Goal: Contribute content: Contribute content

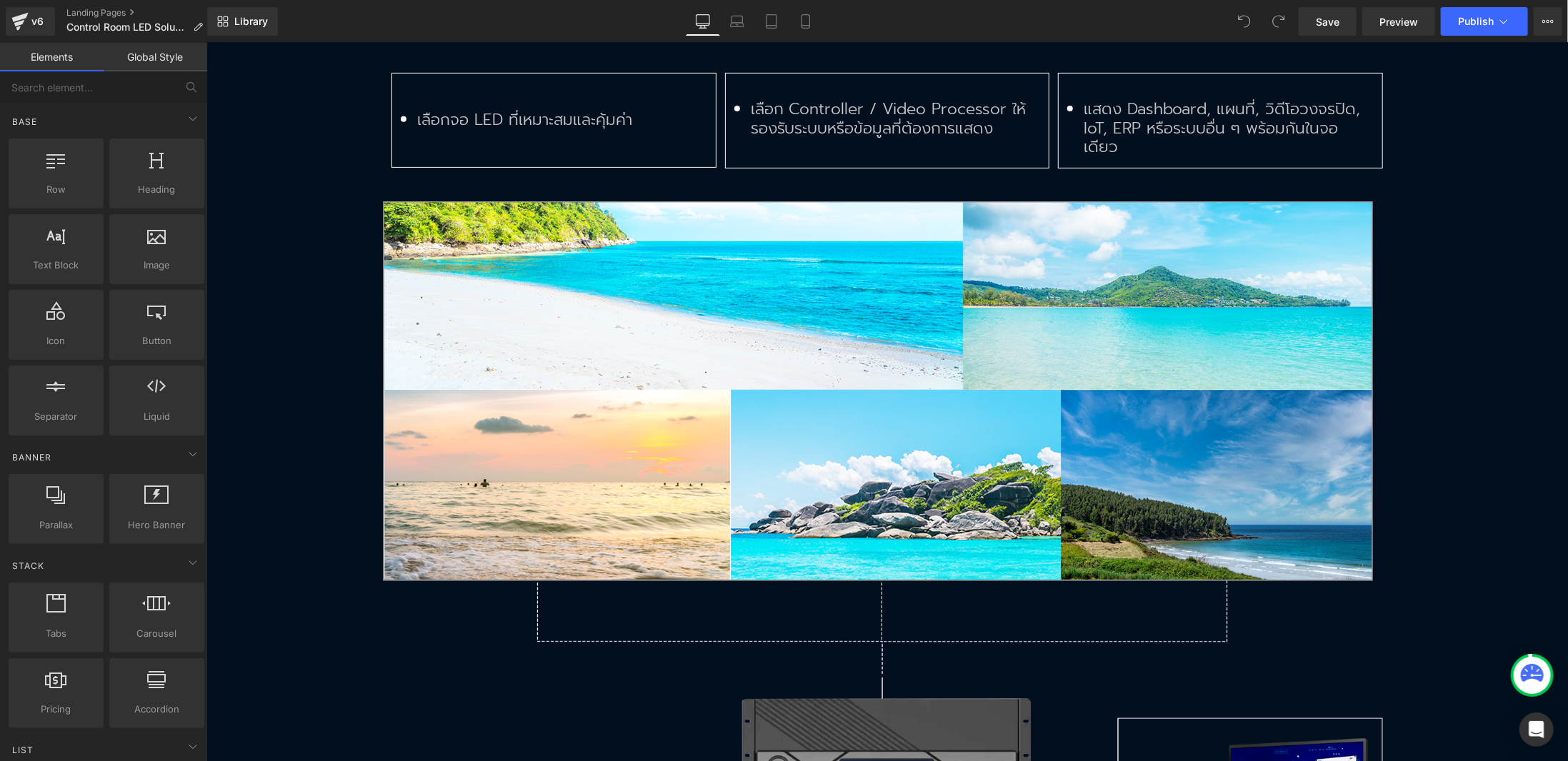
scroll to position [3982, 0]
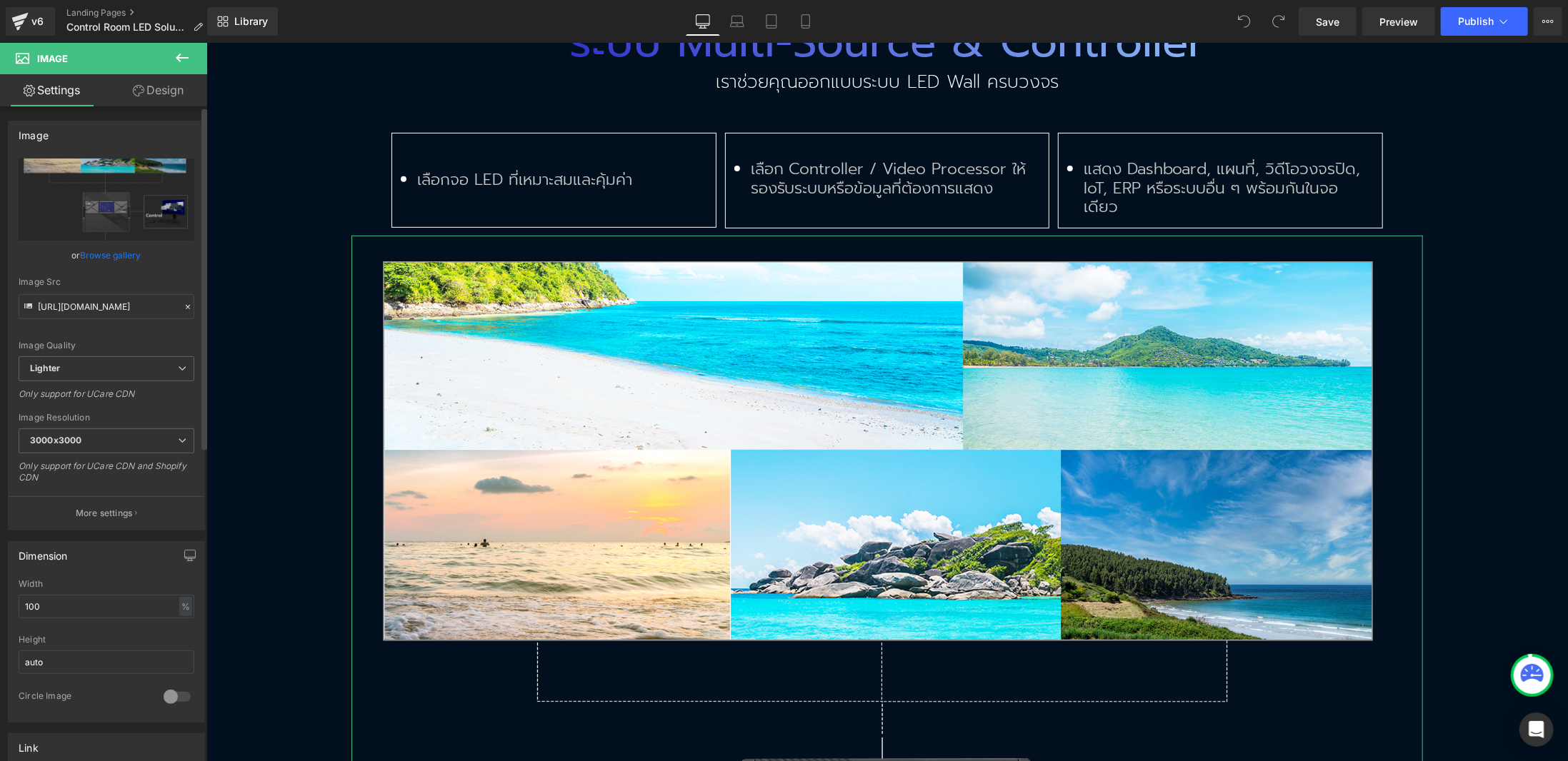
click at [110, 250] on link "Browse gallery" at bounding box center [111, 255] width 61 height 25
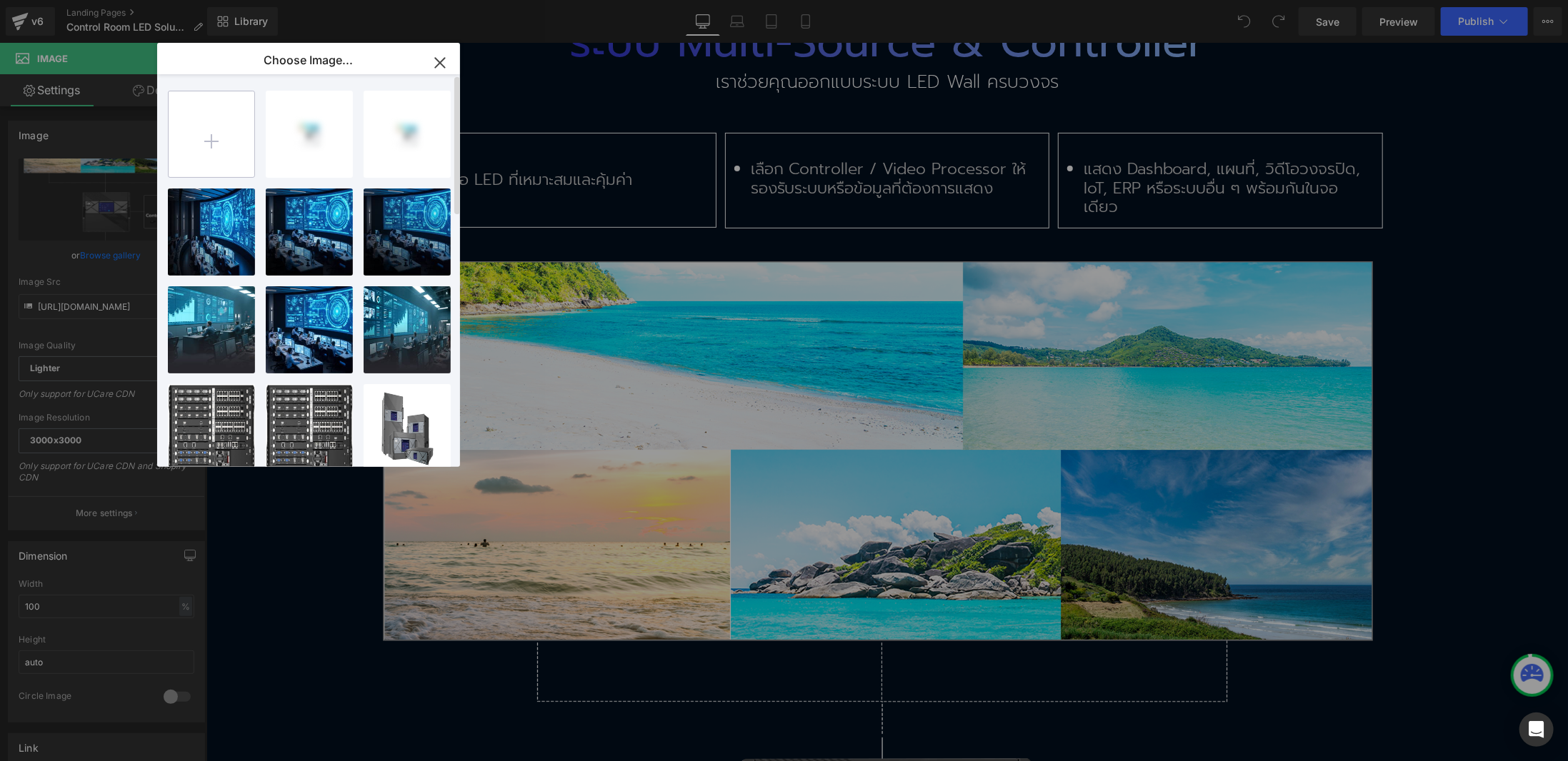
click at [207, 122] on input "file" at bounding box center [211, 134] width 86 height 86
type input "C:\fakepath\flow-new1.png"
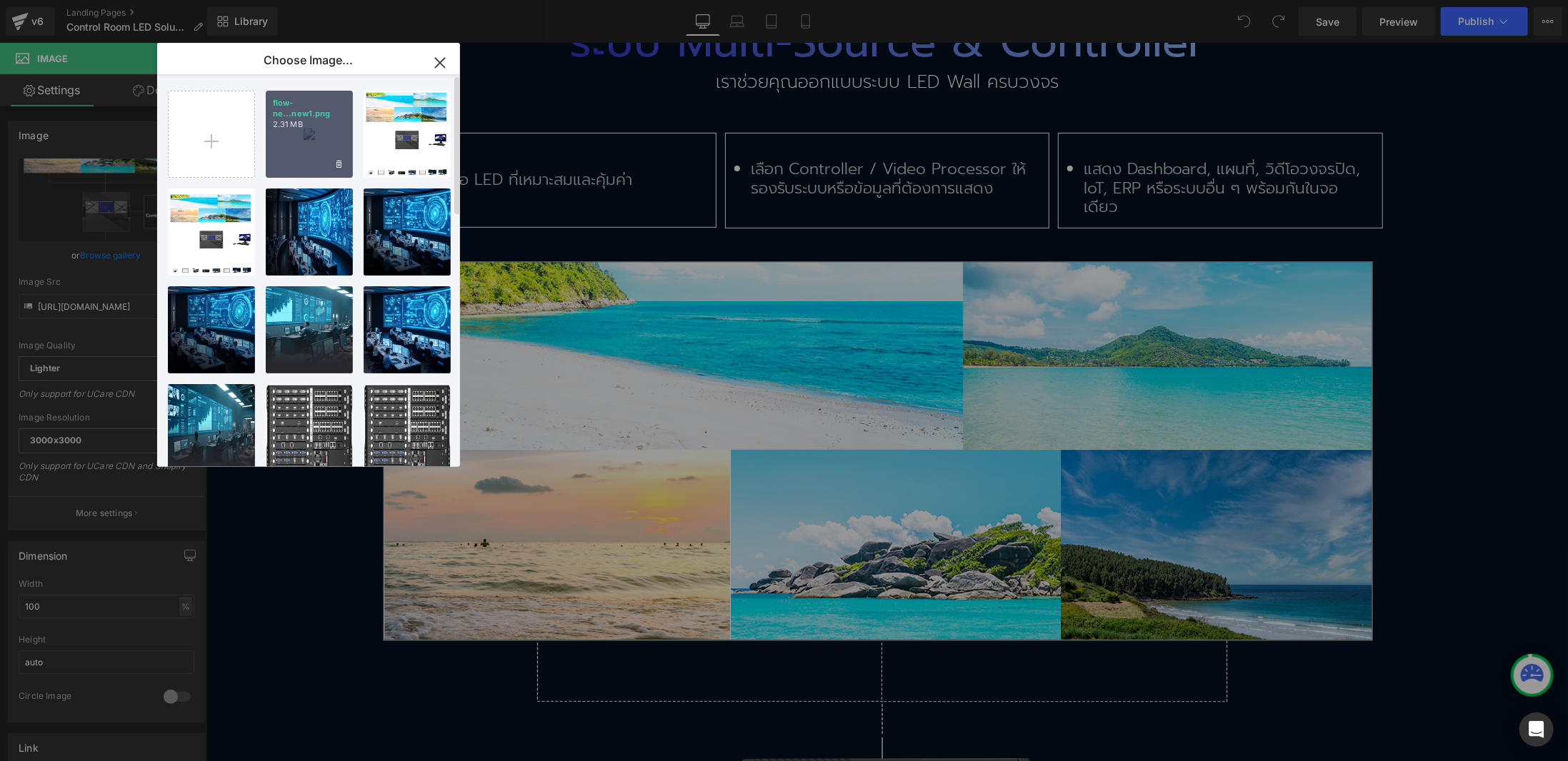
click at [311, 134] on div "flow-ne...new1.png 2.31 MB" at bounding box center [309, 134] width 87 height 87
type input "[URL][DOMAIN_NAME]"
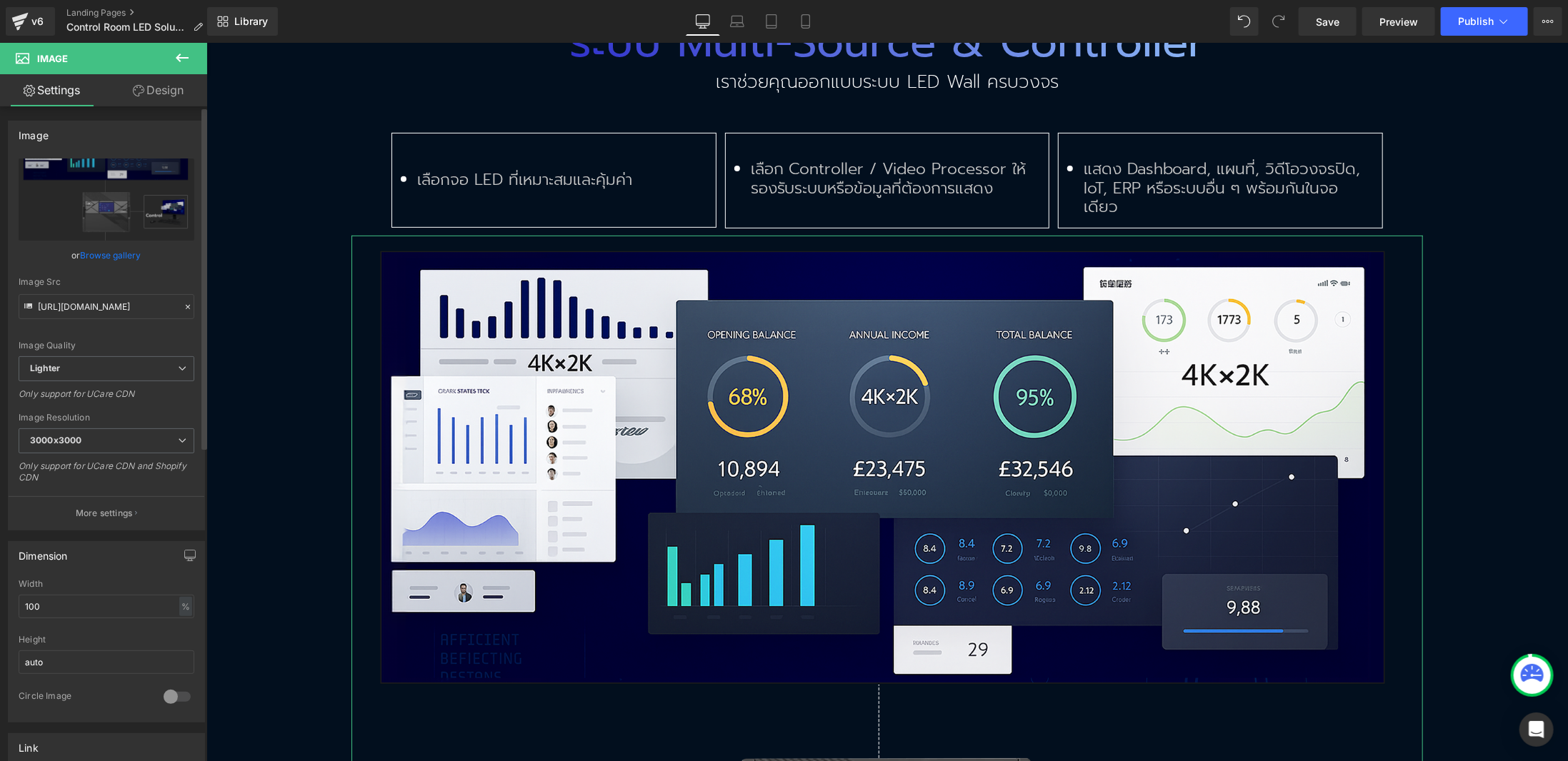
click at [123, 251] on link "Browse gallery" at bounding box center [111, 255] width 61 height 25
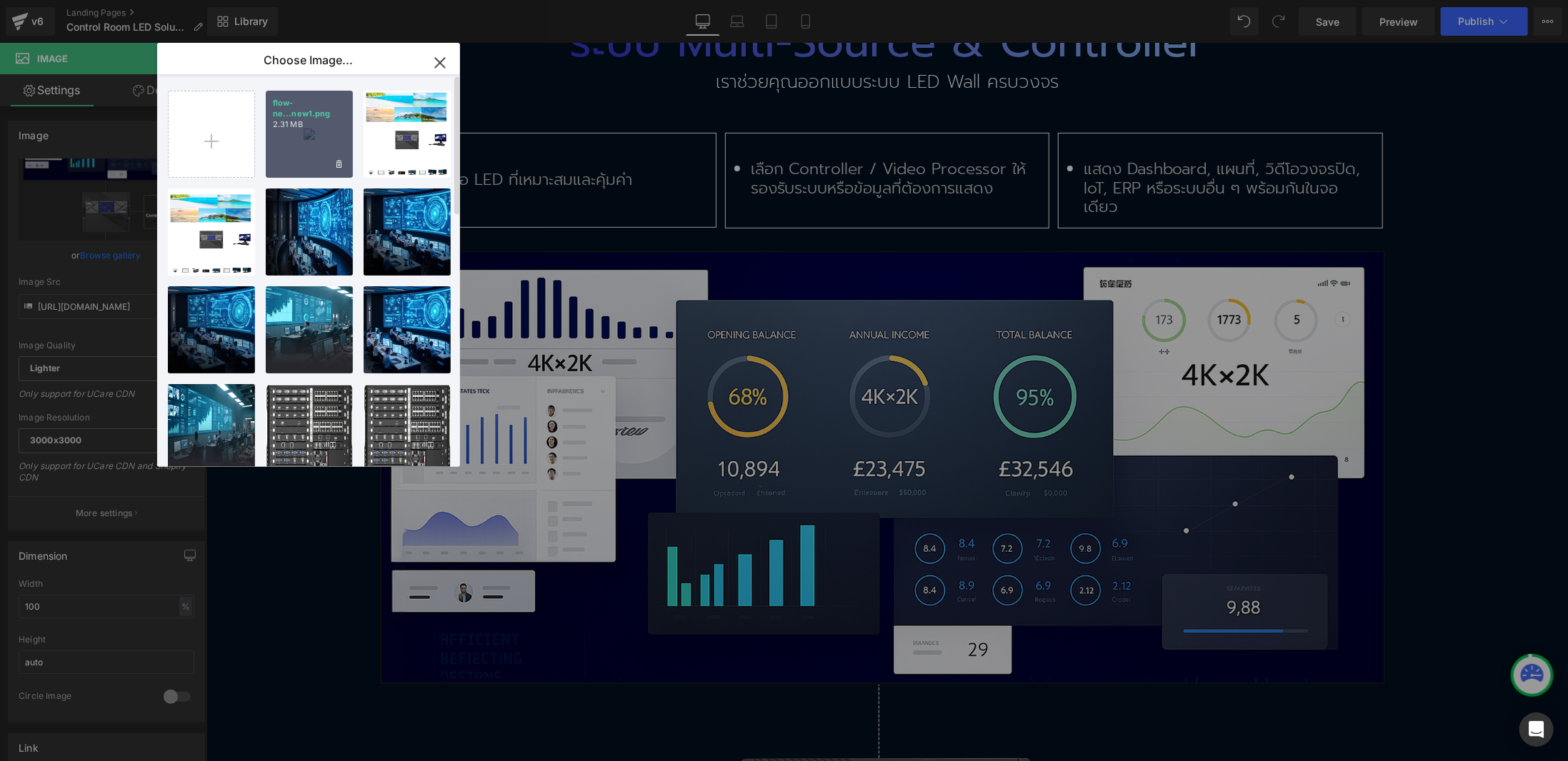
click at [306, 143] on div "flow-ne...new1.png 2.31 MB" at bounding box center [309, 134] width 87 height 87
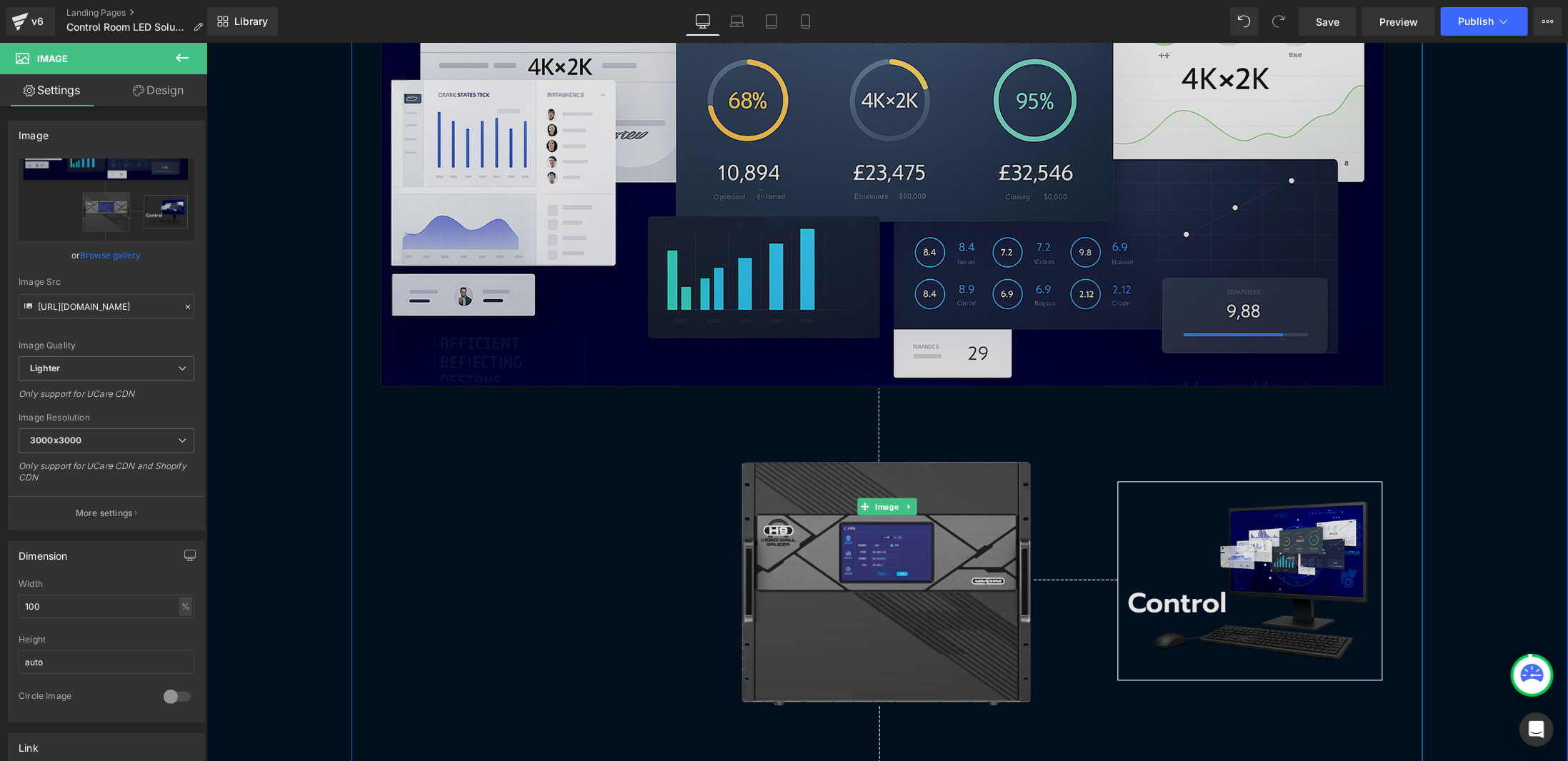
scroll to position [4553, 0]
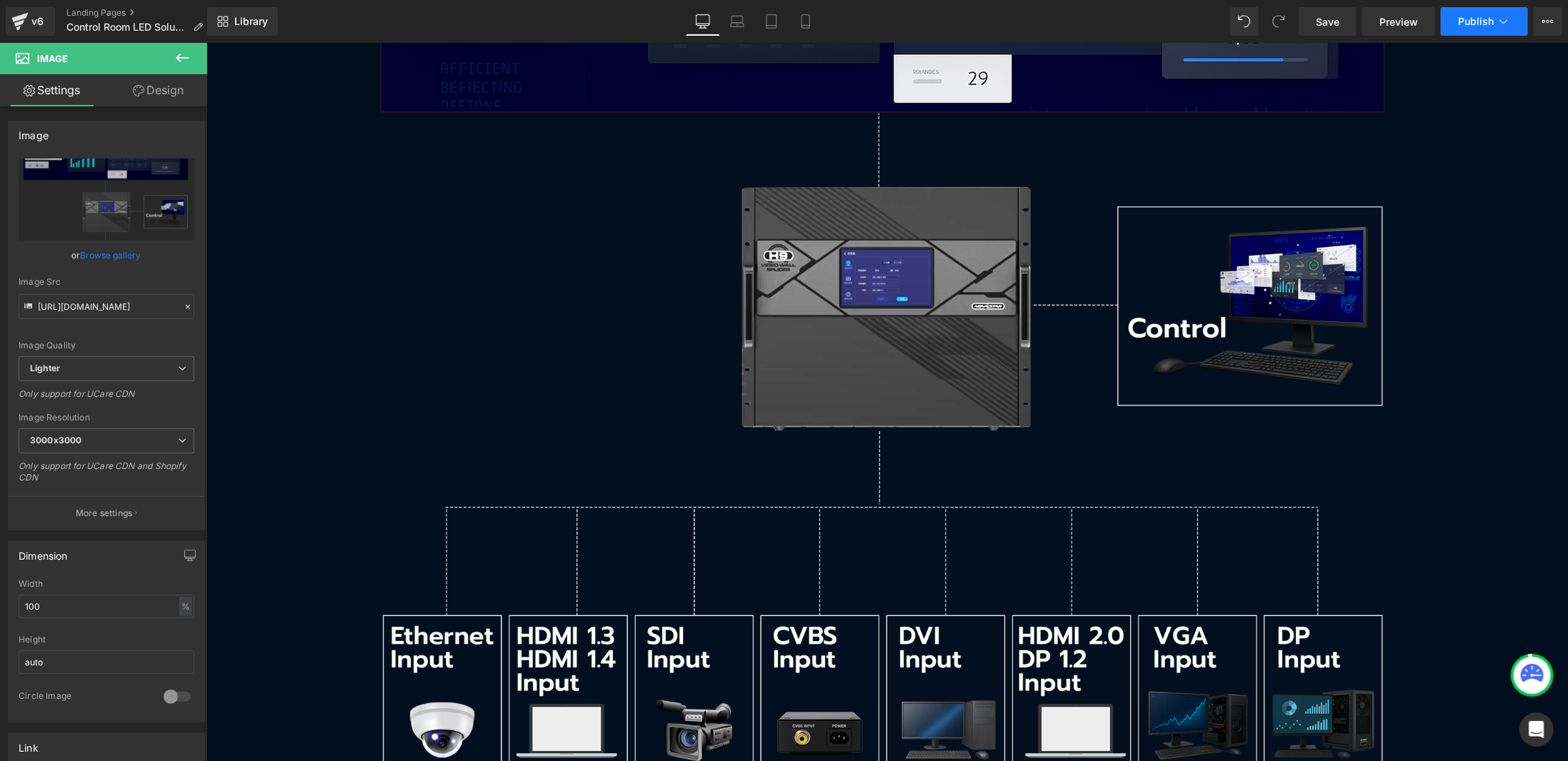
click at [1514, 34] on button "Publish" at bounding box center [1485, 21] width 87 height 28
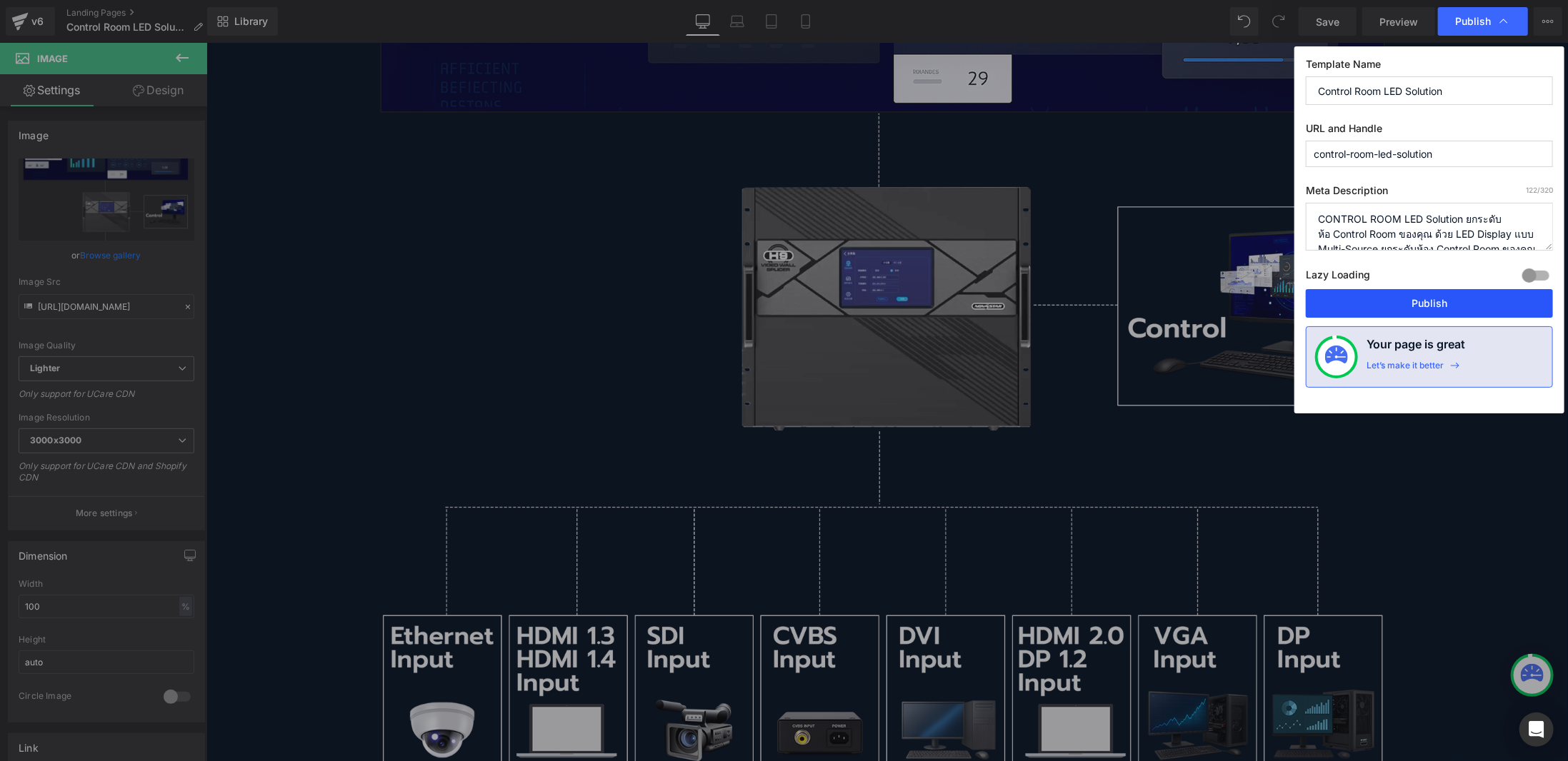
click at [1437, 308] on button "Publish" at bounding box center [1429, 303] width 247 height 28
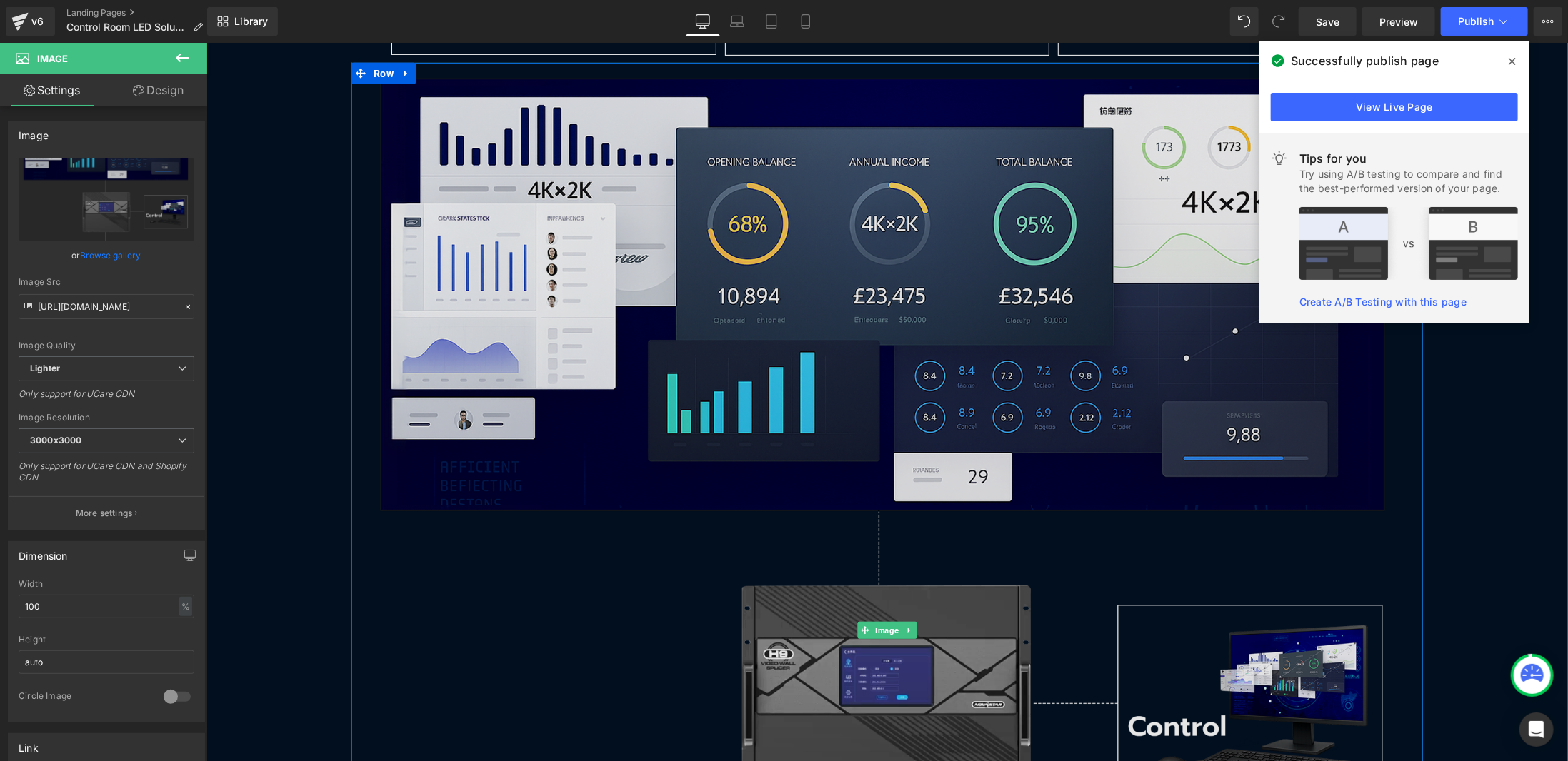
scroll to position [4124, 0]
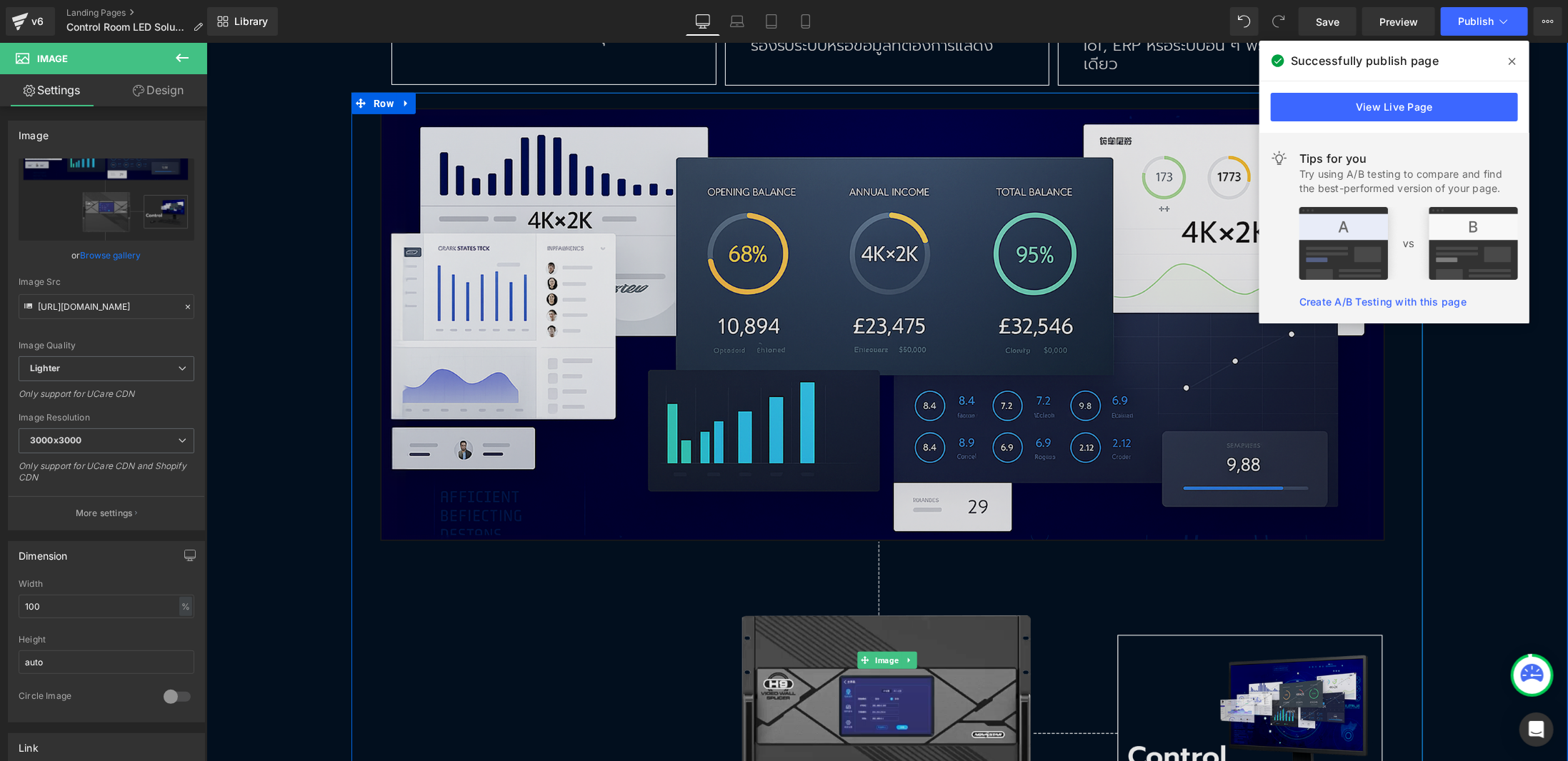
click at [825, 329] on img at bounding box center [886, 659] width 1071 height 1135
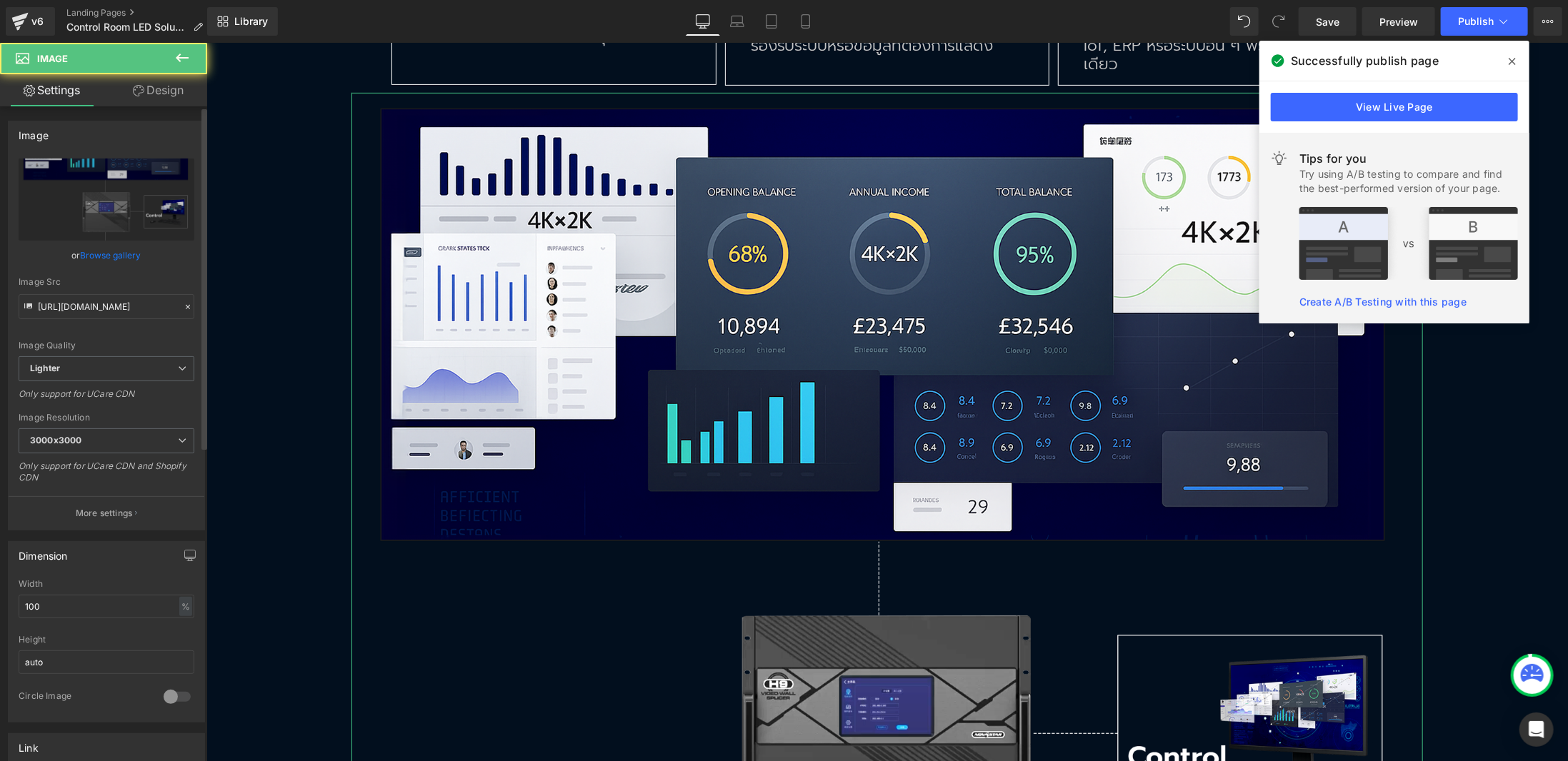
click at [109, 263] on link "Browse gallery" at bounding box center [111, 255] width 61 height 25
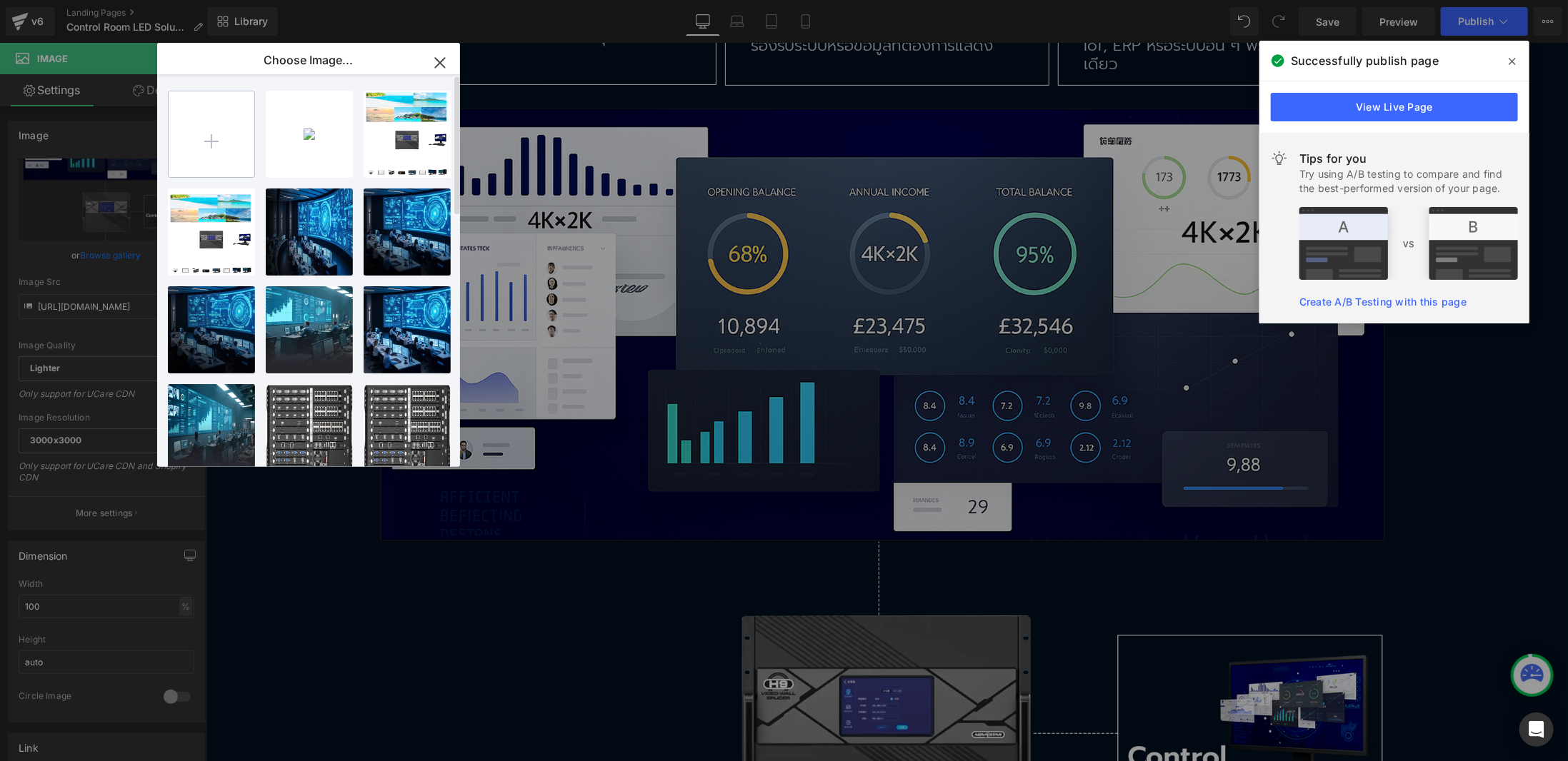
click at [229, 145] on input "file" at bounding box center [211, 134] width 86 height 86
type input "C:\fakepath\flow-new1.png"
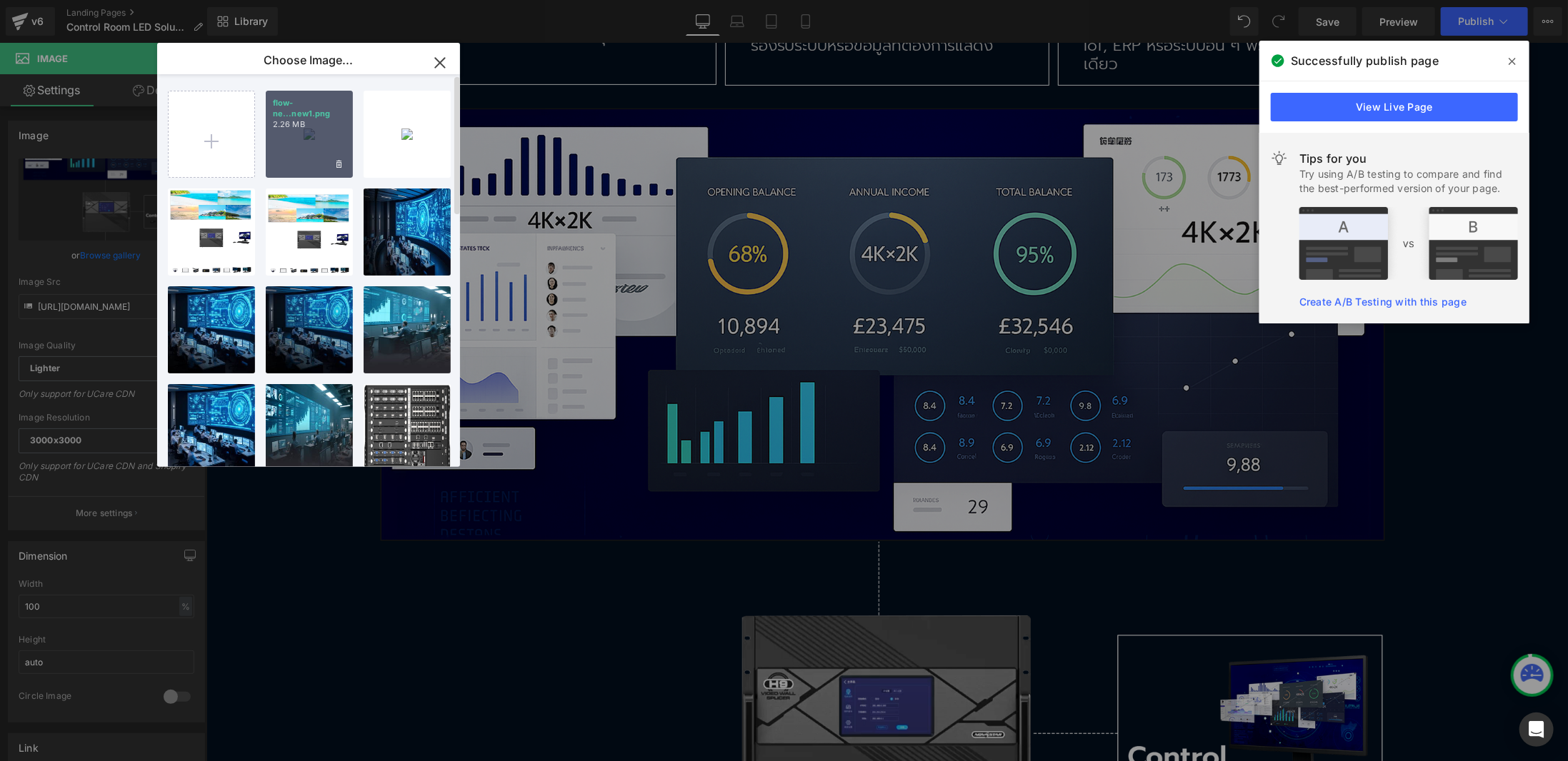
drag, startPoint x: 319, startPoint y: 105, endPoint x: 112, endPoint y: 64, distance: 211.0
click at [0, 0] on p "flow-ne...new1.png" at bounding box center [0, 0] width 0 height 0
type input "[URL][DOMAIN_NAME]"
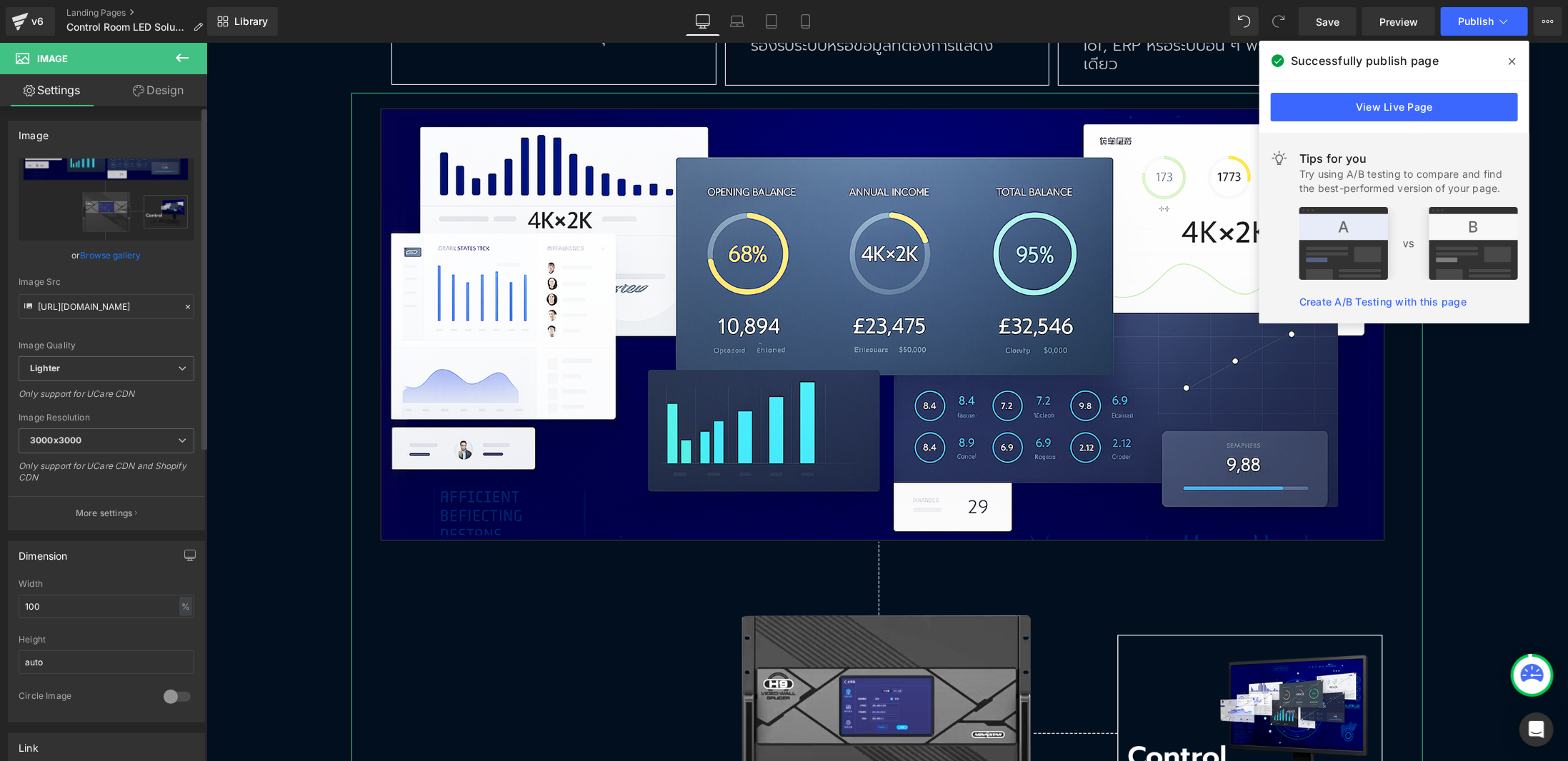
drag, startPoint x: 104, startPoint y: 253, endPoint x: 221, endPoint y: 172, distance: 142.3
click at [105, 253] on link "Browse gallery" at bounding box center [111, 255] width 61 height 25
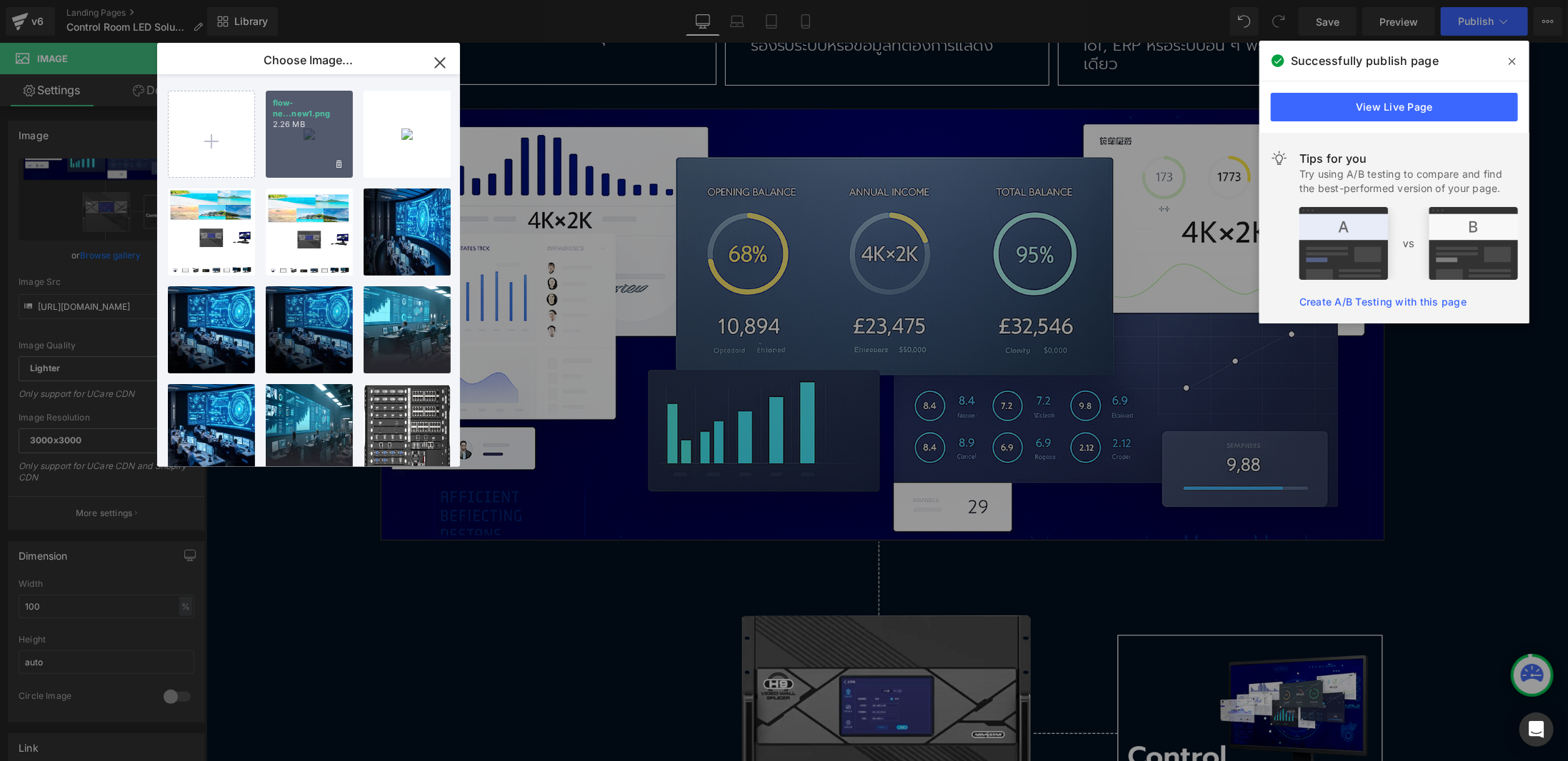
click at [0, 0] on p "flow-ne...new1.png" at bounding box center [0, 0] width 0 height 0
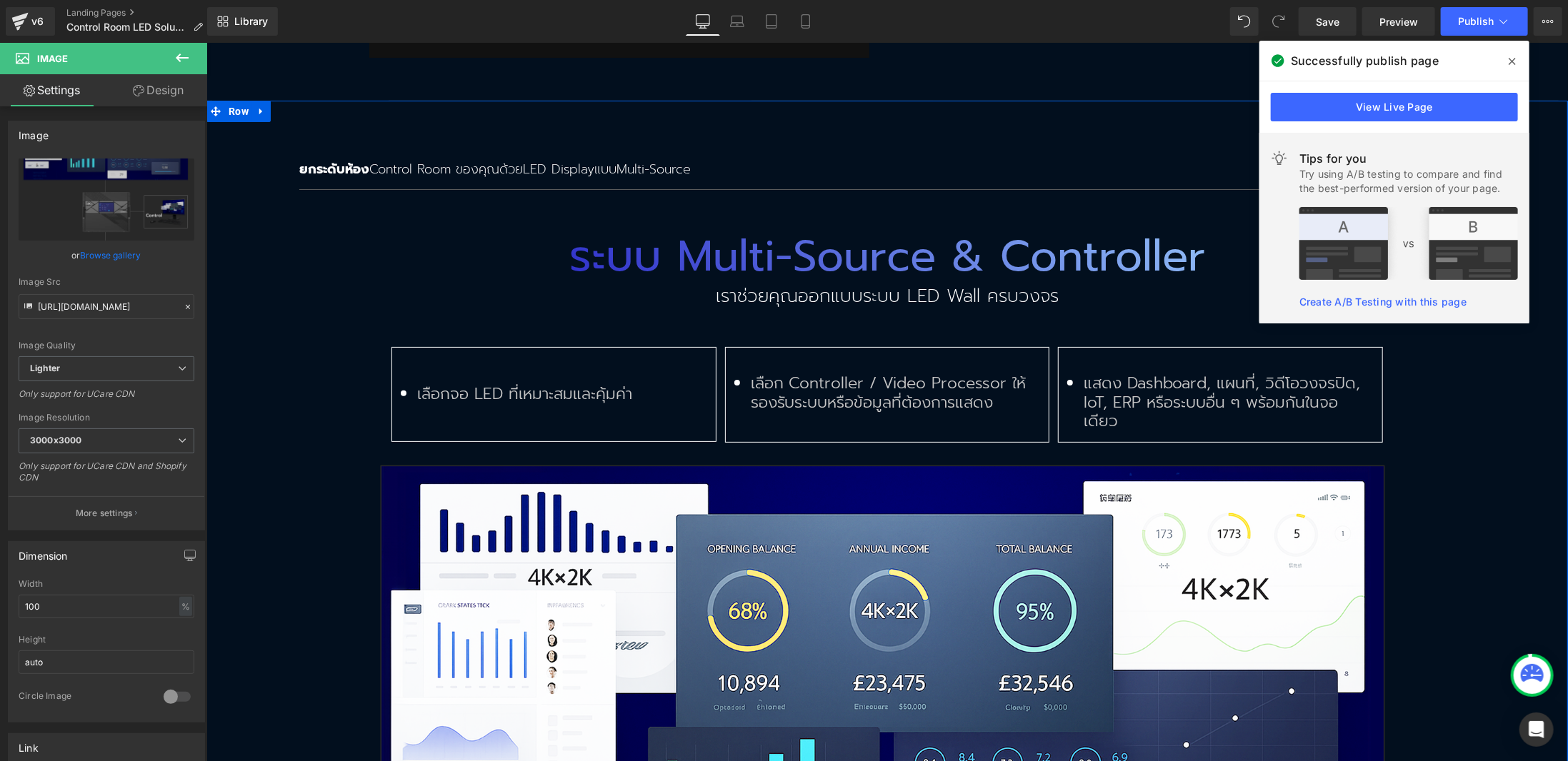
scroll to position [4196, 0]
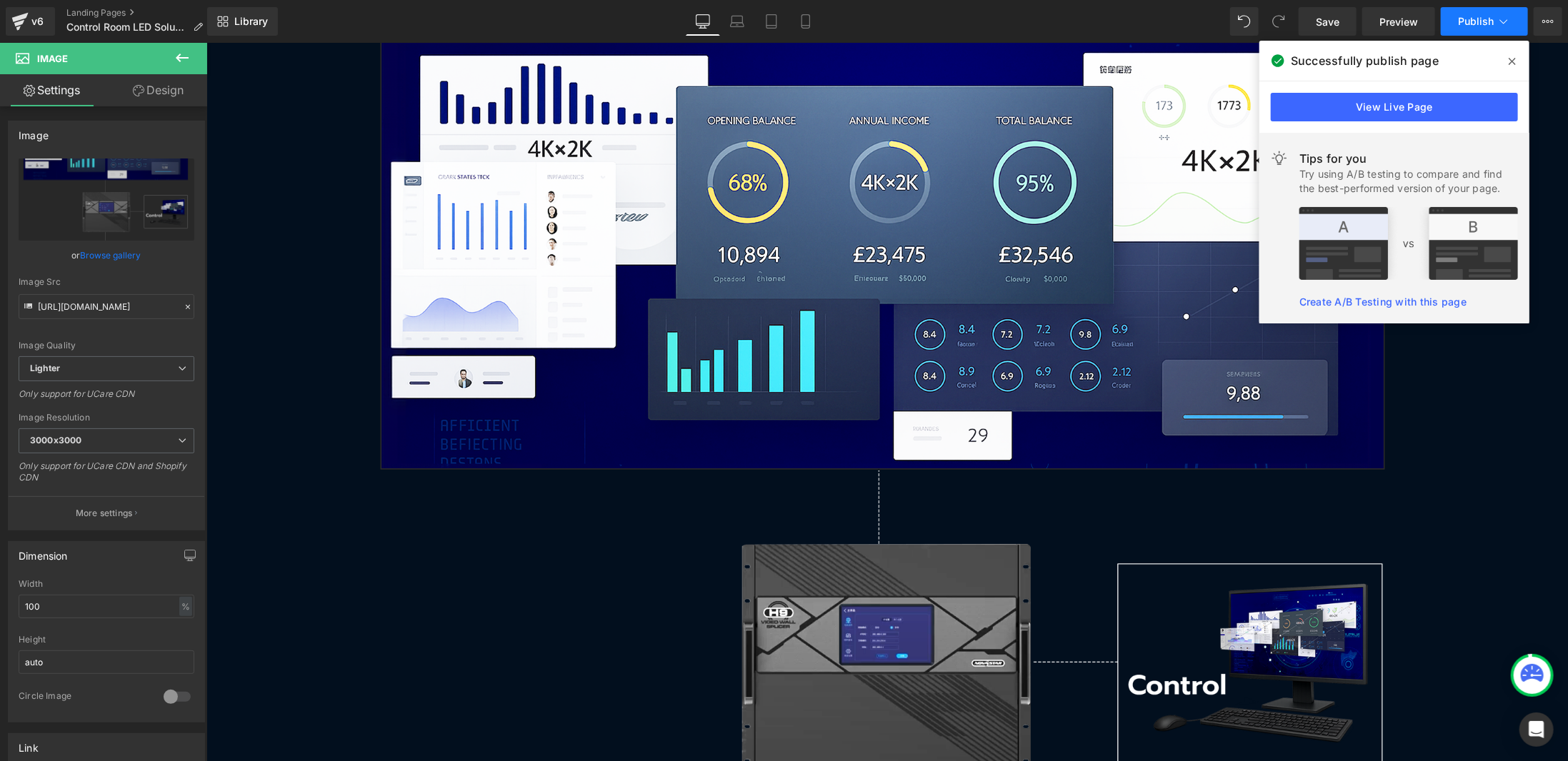
click at [1521, 29] on button "Publish" at bounding box center [1485, 21] width 87 height 28
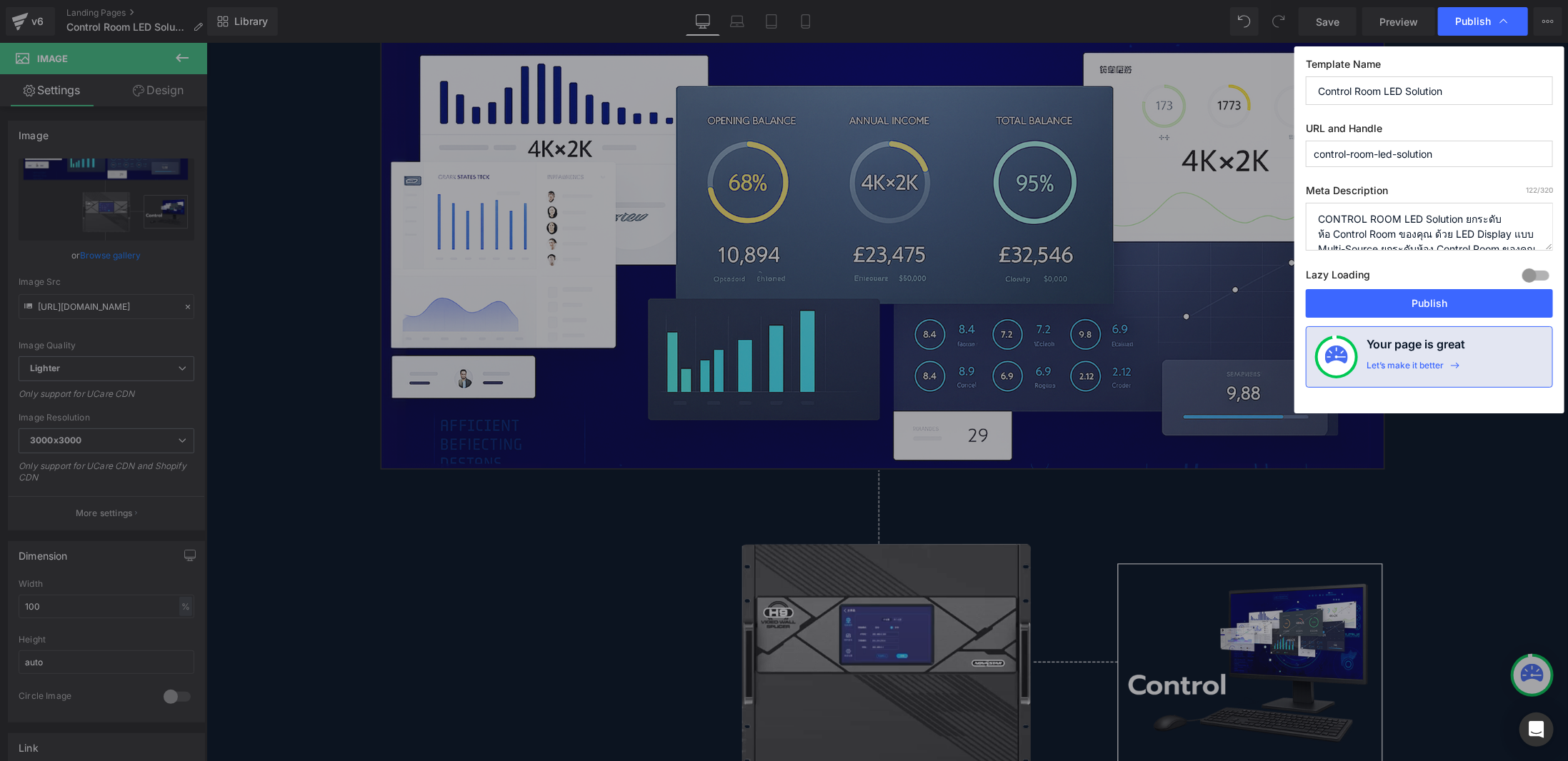
click at [1451, 316] on div "Template Name Control Room LED Solution URL and Handle control-room-led-solutio…" at bounding box center [1429, 230] width 270 height 367
click at [1453, 302] on button "Publish" at bounding box center [1429, 303] width 247 height 28
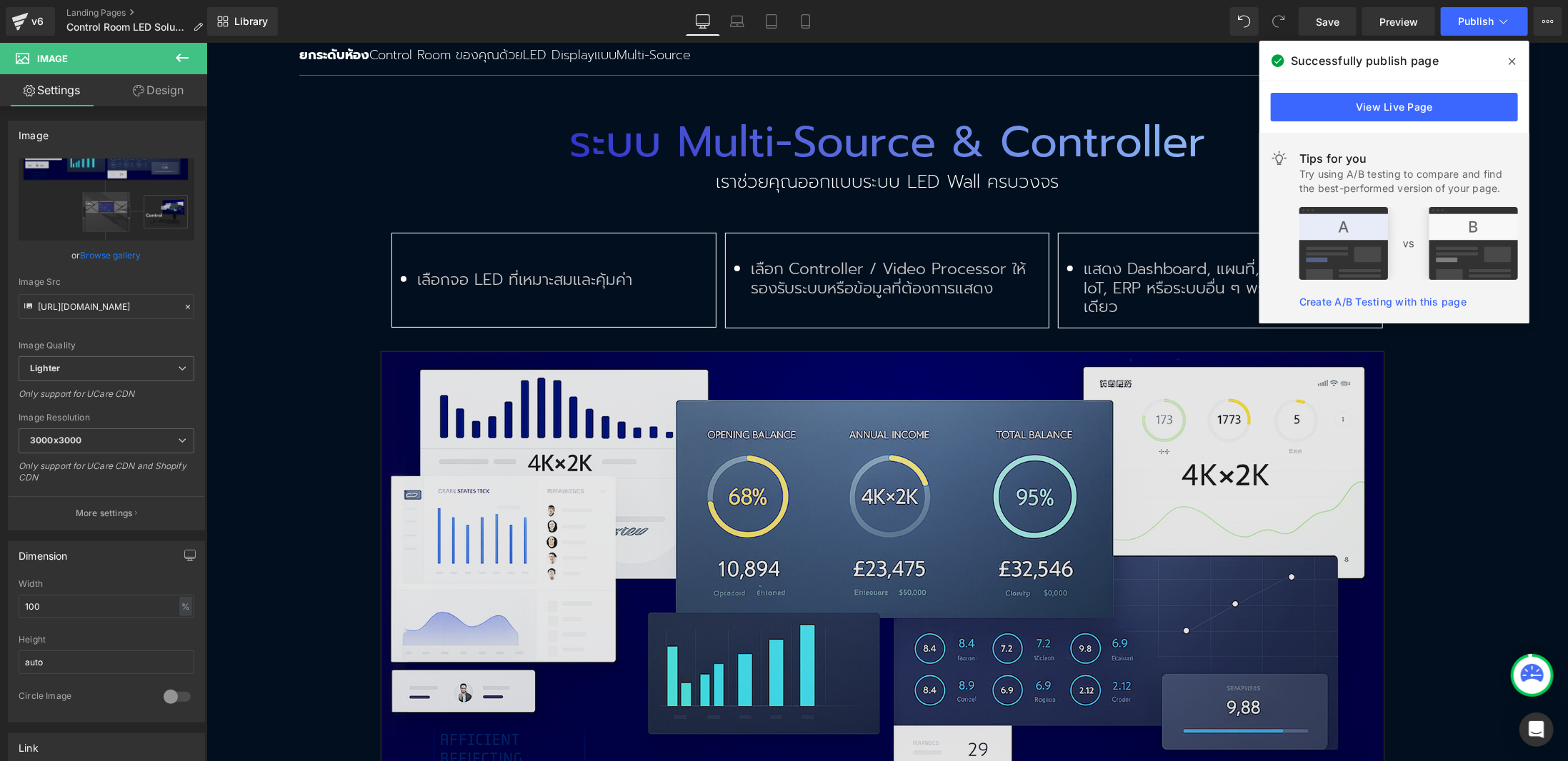
scroll to position [4053, 0]
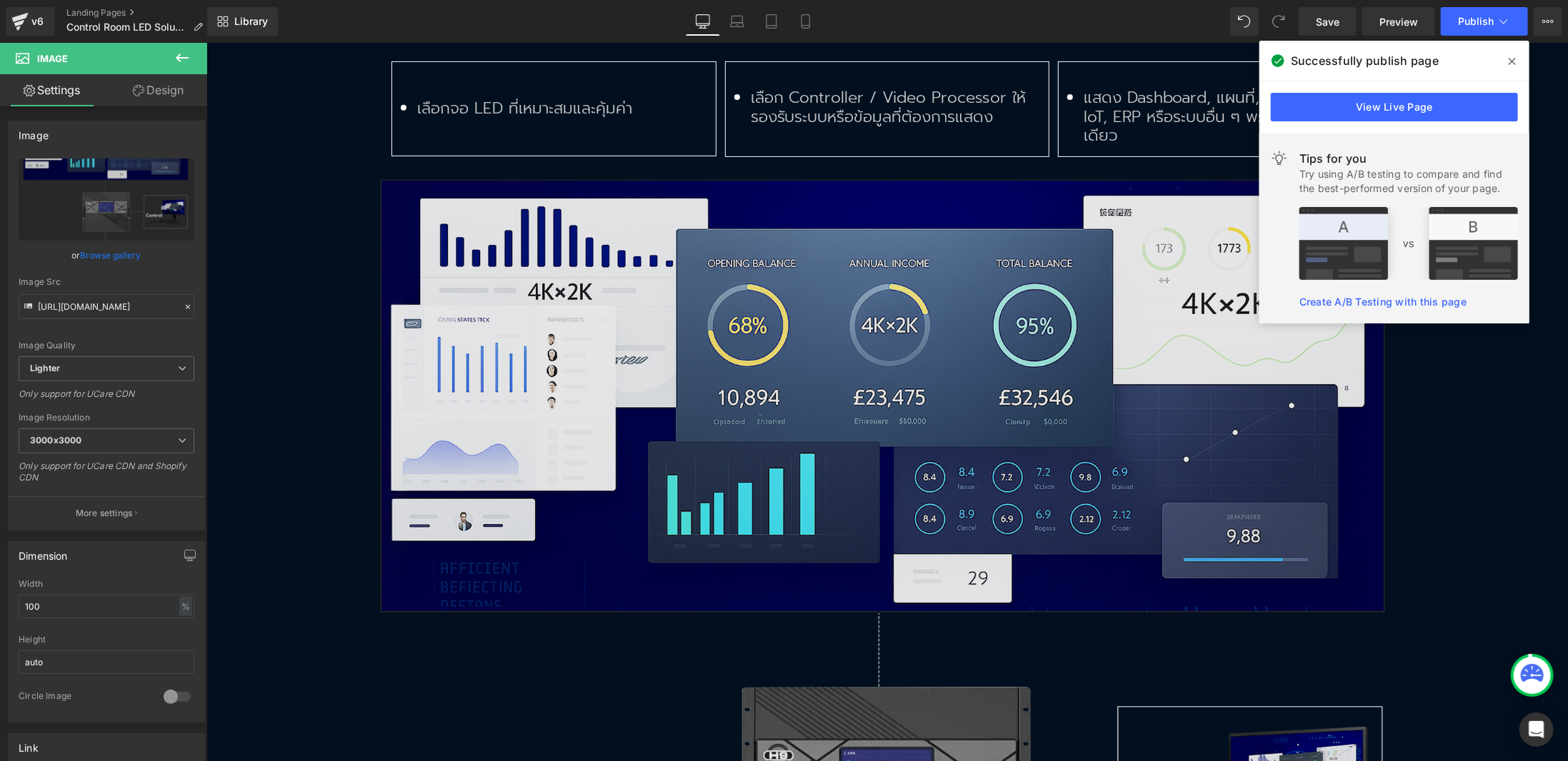
click at [751, 509] on img at bounding box center [886, 731] width 1071 height 1135
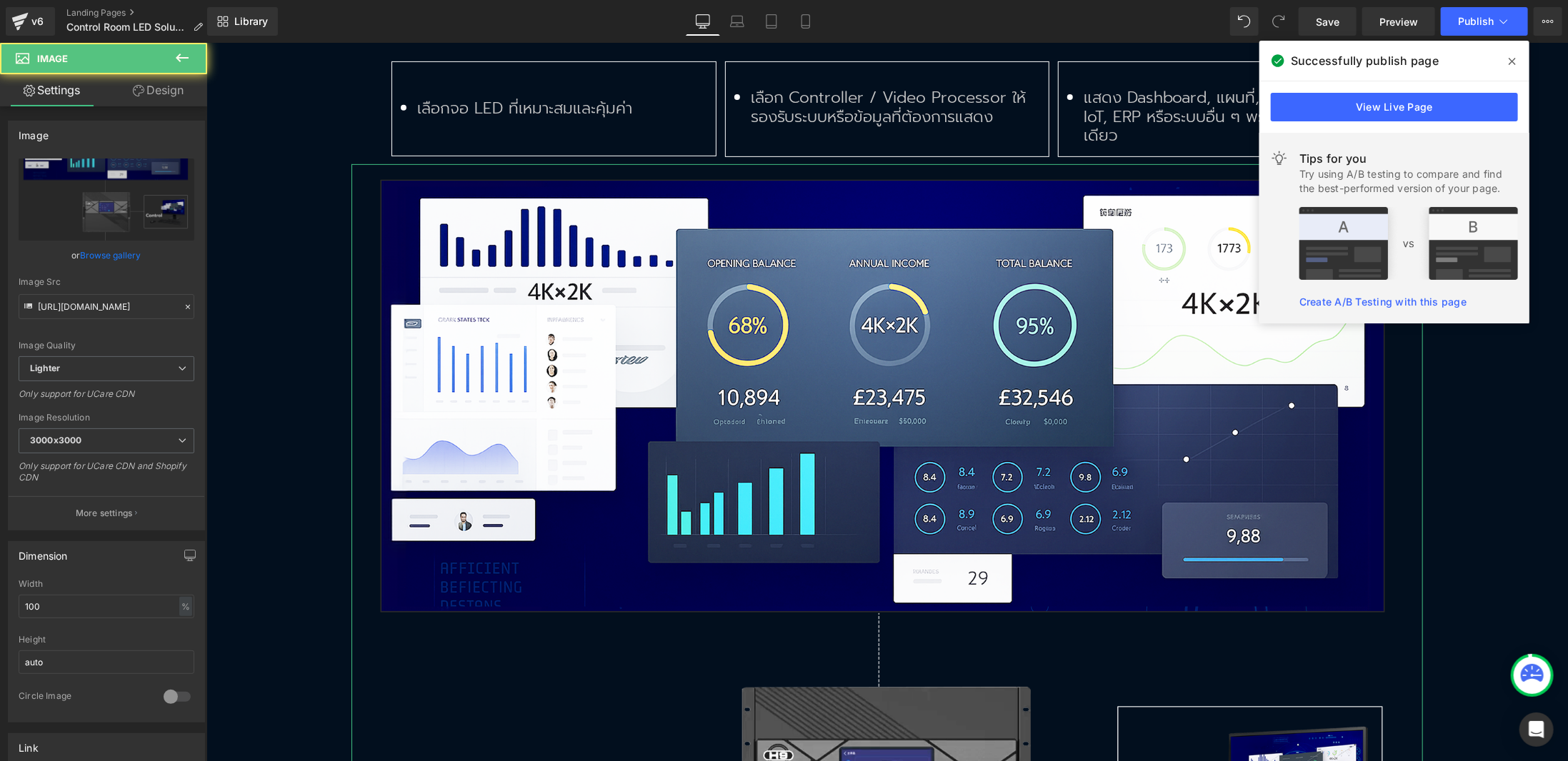
drag, startPoint x: 124, startPoint y: 251, endPoint x: 139, endPoint y: 245, distance: 16.2
click at [123, 251] on link "Browse gallery" at bounding box center [111, 255] width 61 height 25
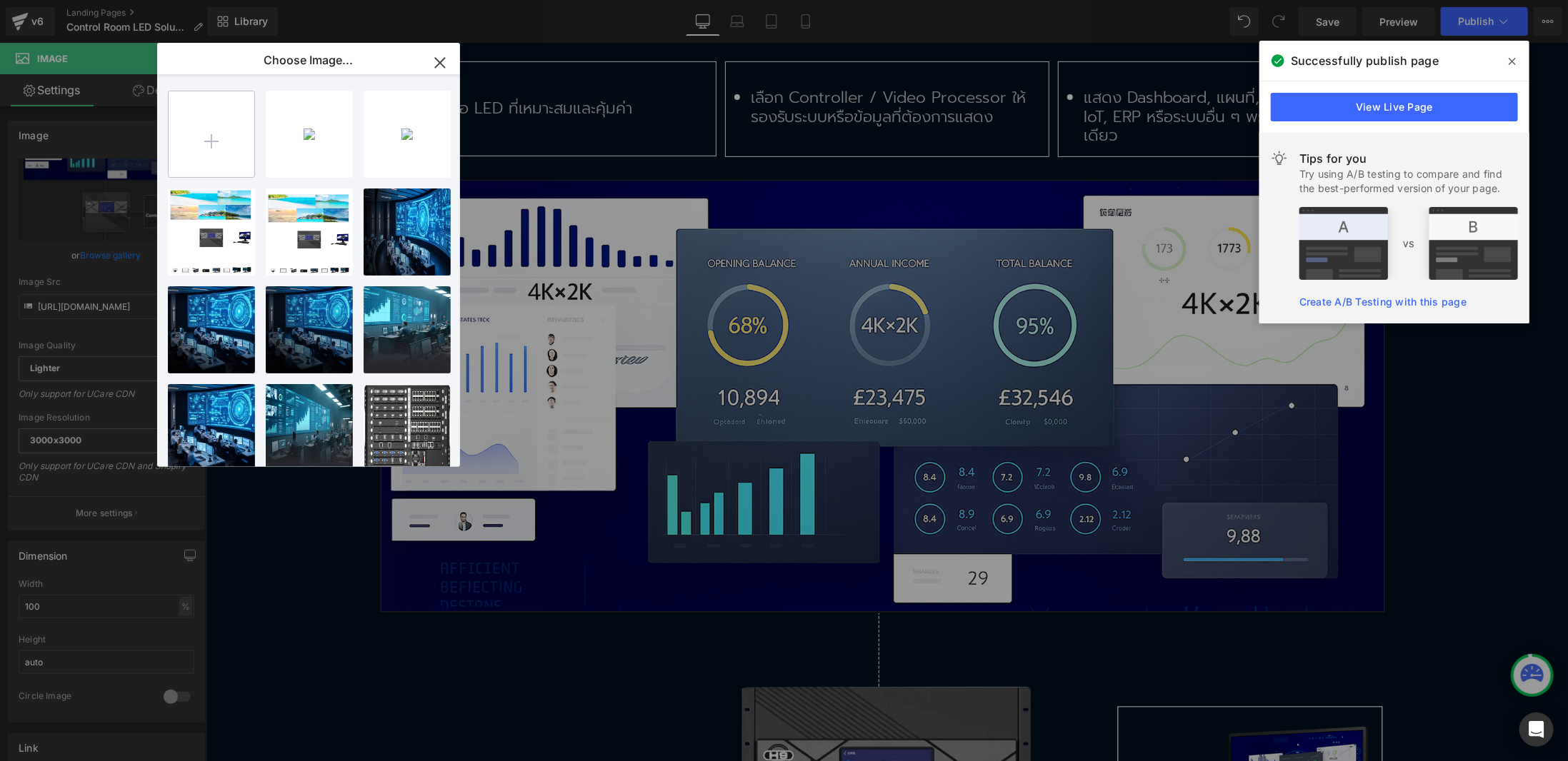
click at [221, 138] on input "file" at bounding box center [211, 134] width 86 height 86
type input "C:\fakepath\flow-new1.png"
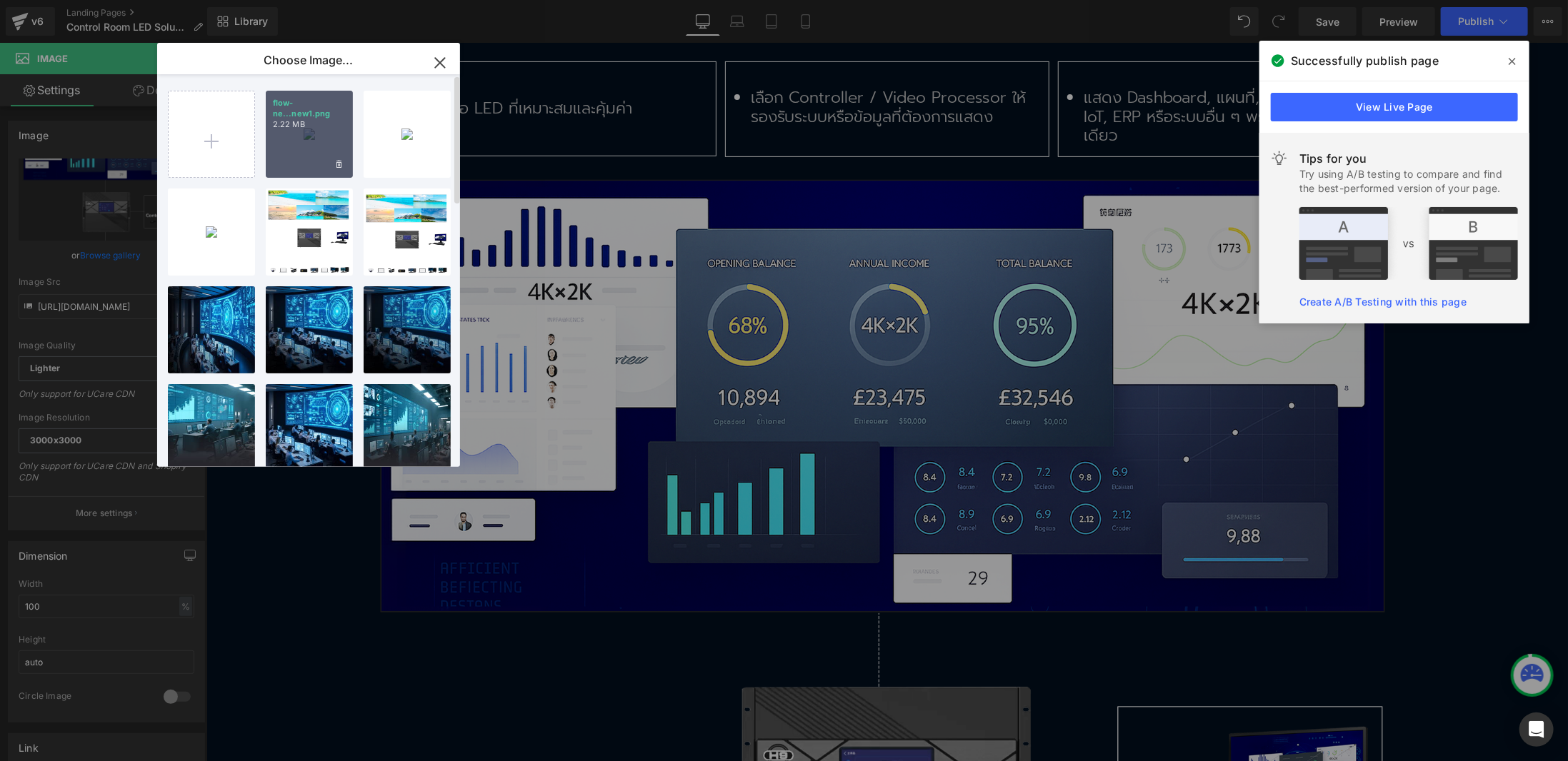
click at [0, 0] on div "flow-ne...new1.png 2.22 MB" at bounding box center [0, 0] width 0 height 0
type input "[URL][DOMAIN_NAME]"
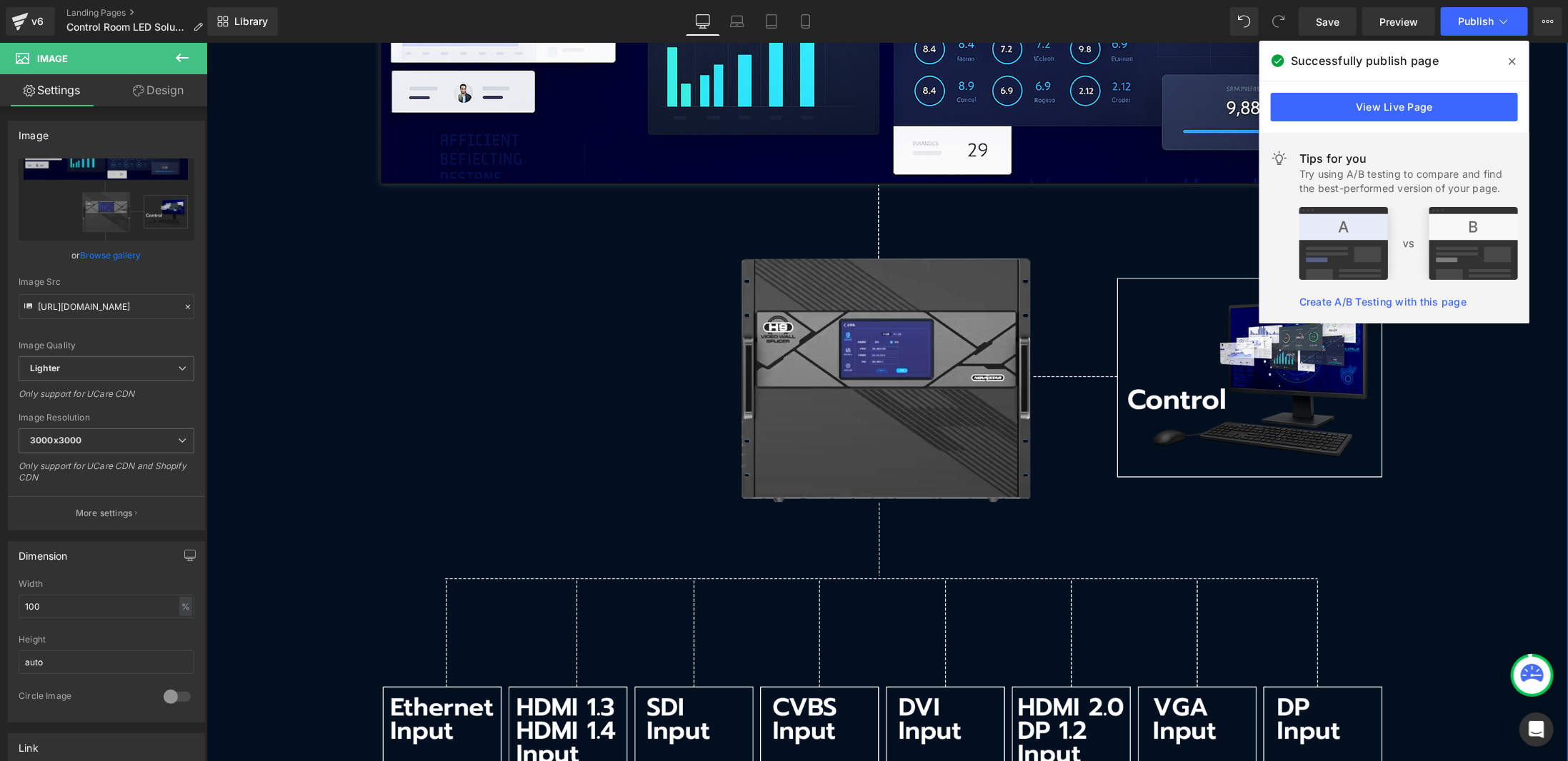
scroll to position [3982, 0]
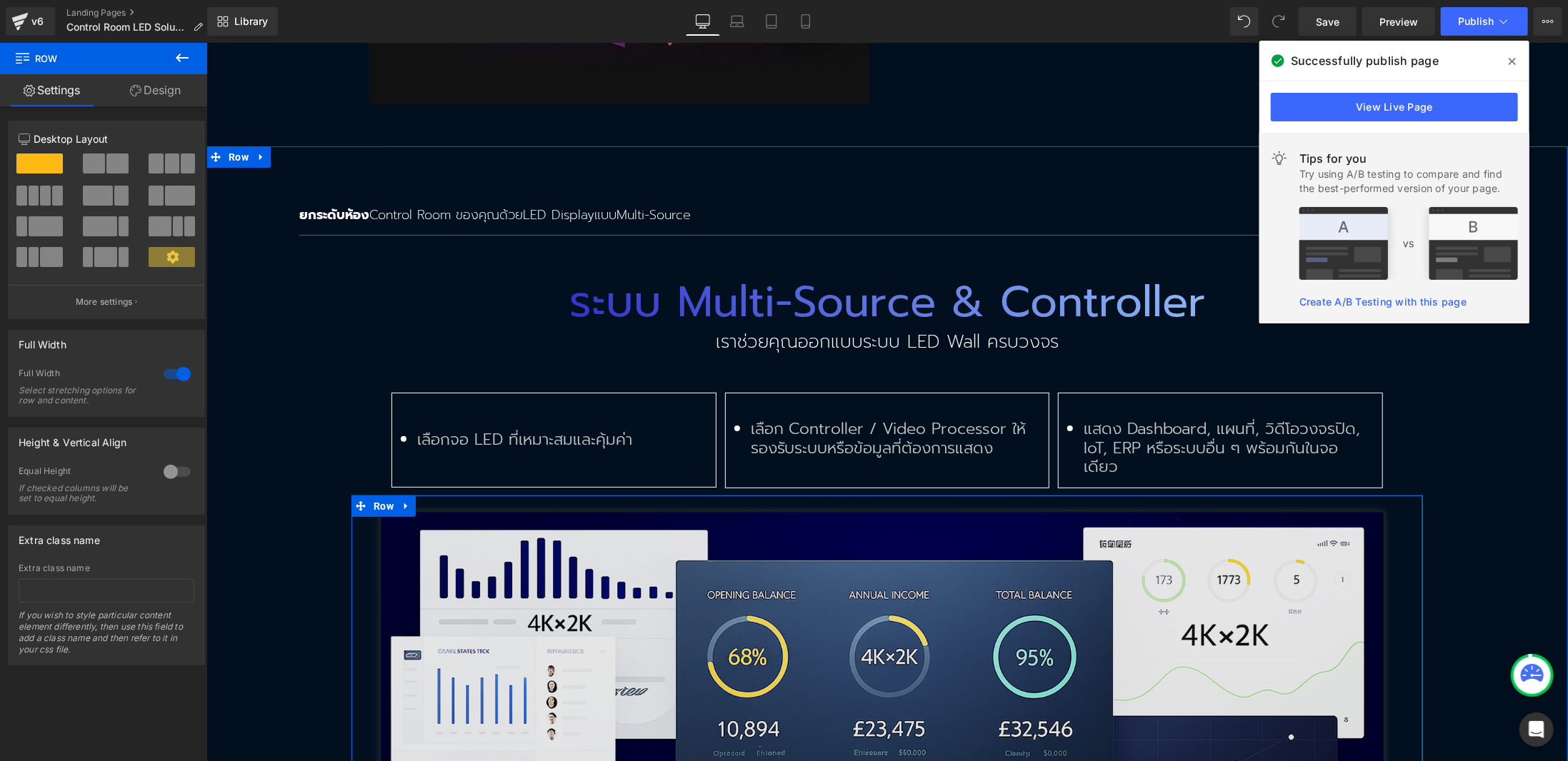
scroll to position [3625, 0]
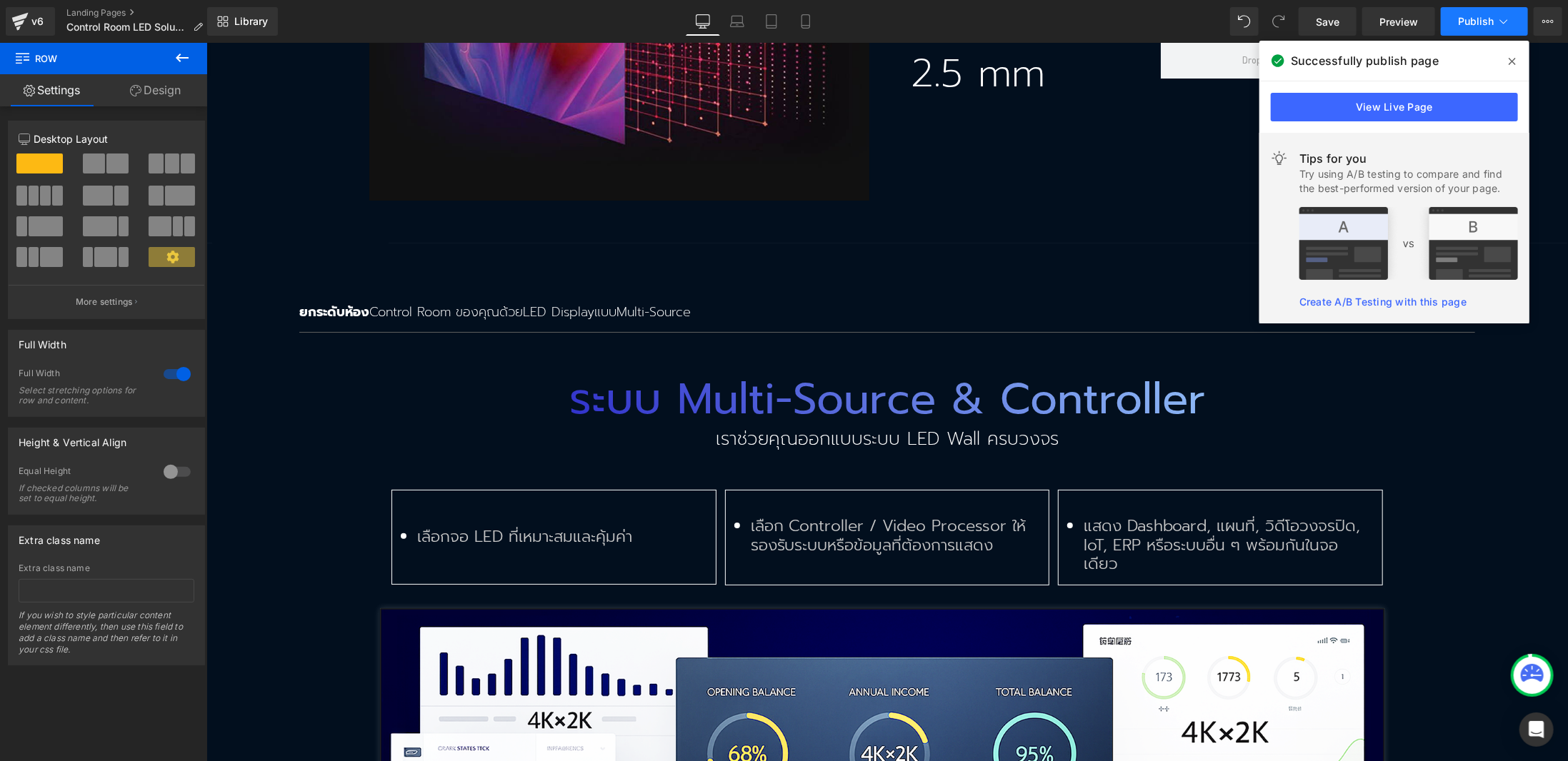
click at [1487, 28] on button "Publish" at bounding box center [1485, 21] width 87 height 28
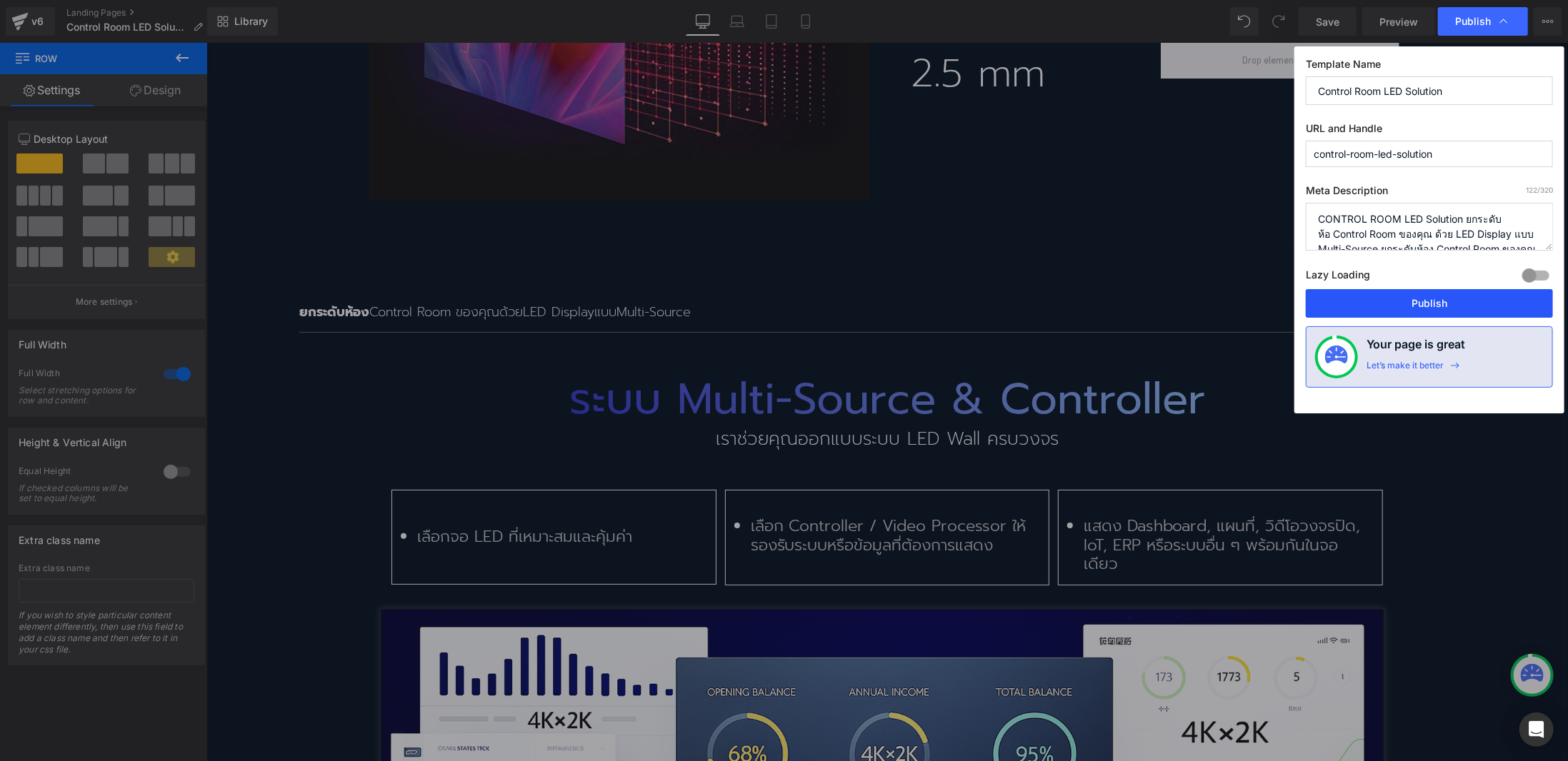
click at [0, 0] on button "Publish" at bounding box center [0, 0] width 0 height 0
